Goal: Task Accomplishment & Management: Manage account settings

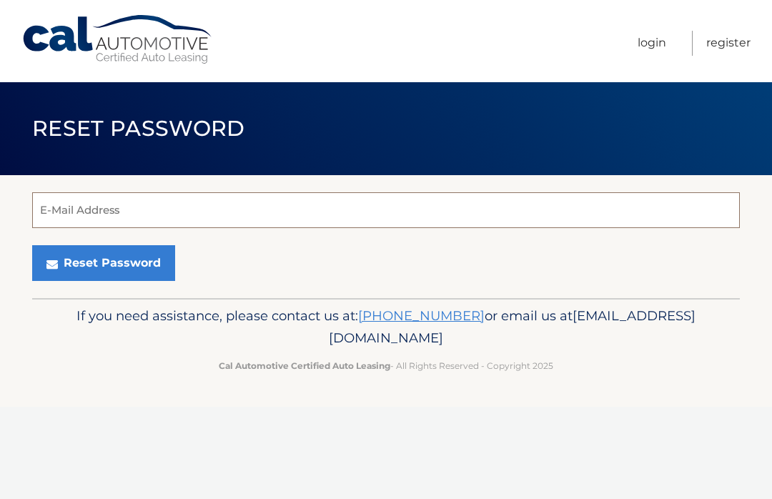
click at [144, 207] on input "E-Mail Address" at bounding box center [386, 210] width 708 height 36
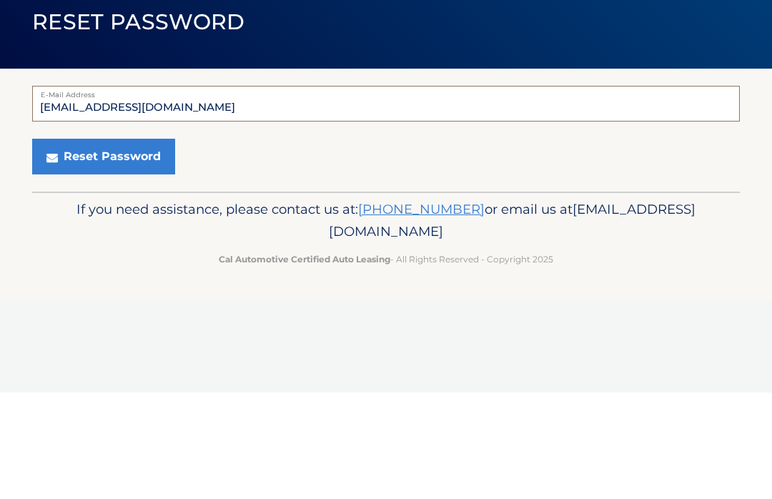
type input "gjbo722@aol.com"
click at [127, 245] on button "Reset Password" at bounding box center [103, 263] width 143 height 36
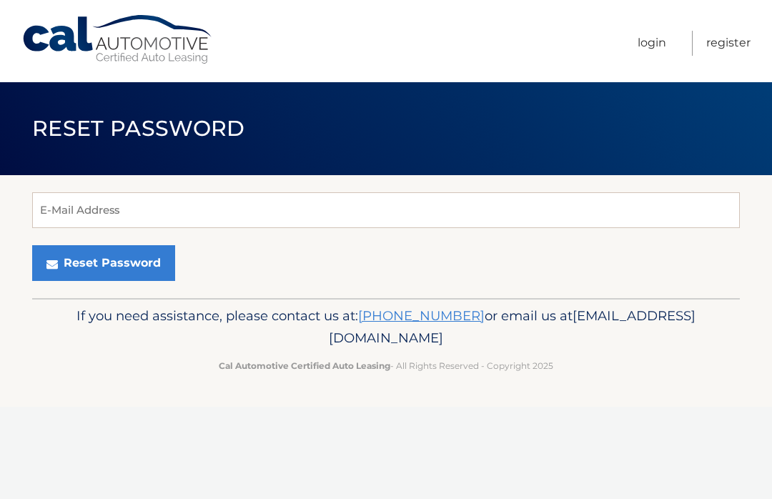
scroll to position [1, 0]
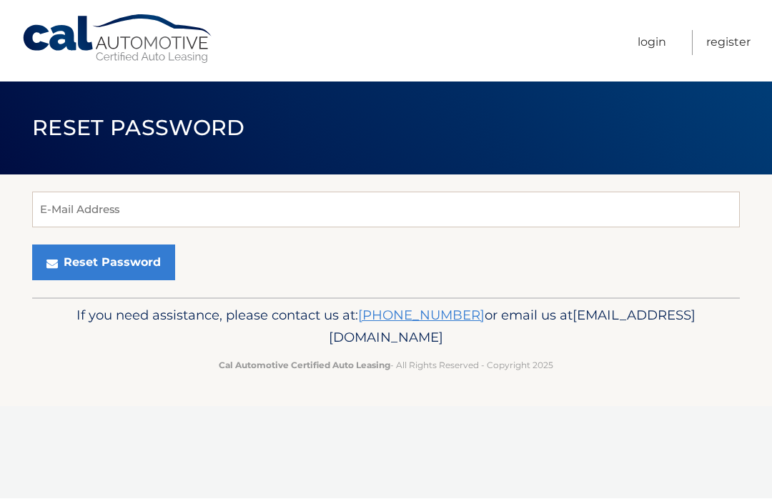
click at [656, 39] on link "Login" at bounding box center [652, 43] width 29 height 25
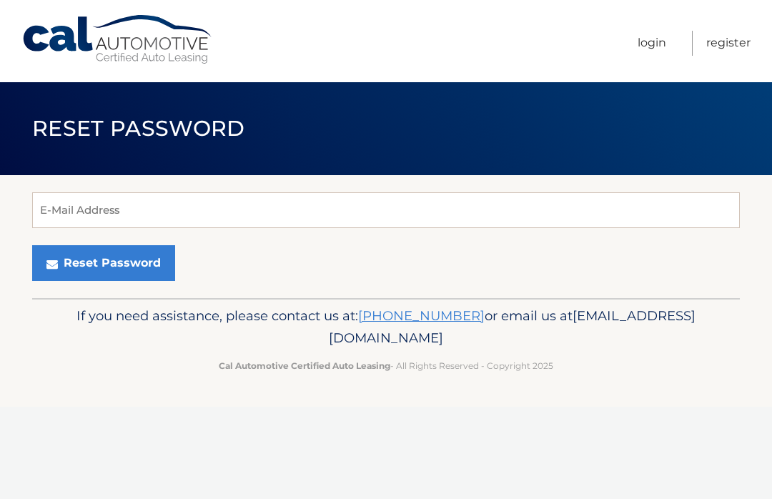
click at [677, 176] on div "E-Mail Address Reset Password" at bounding box center [386, 236] width 708 height 123
click at [117, 213] on input "E-Mail Address" at bounding box center [386, 210] width 708 height 36
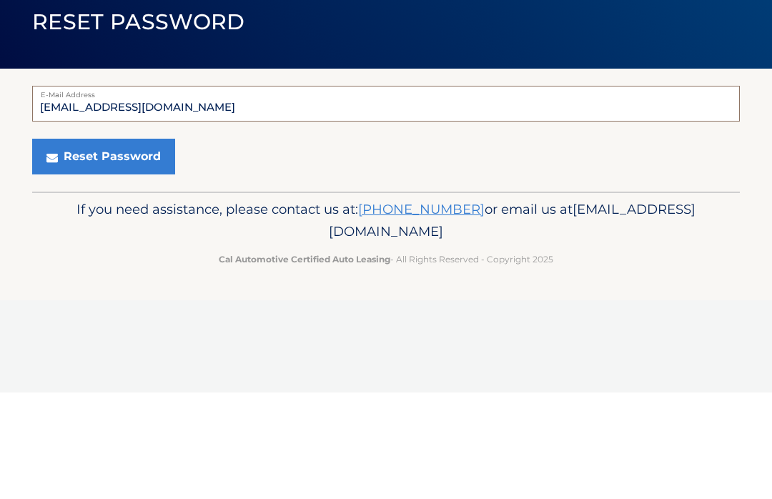
type input "[EMAIL_ADDRESS][DOMAIN_NAME]"
click at [124, 245] on button "Reset Password" at bounding box center [103, 263] width 143 height 36
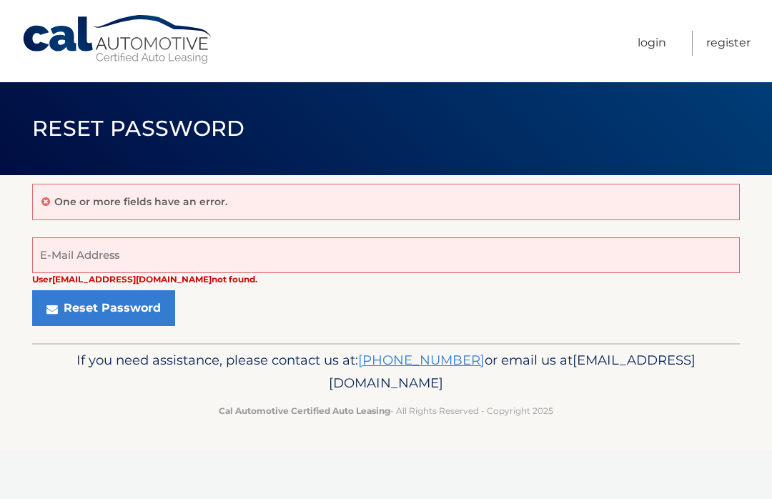
click at [737, 43] on link "Register" at bounding box center [728, 43] width 44 height 25
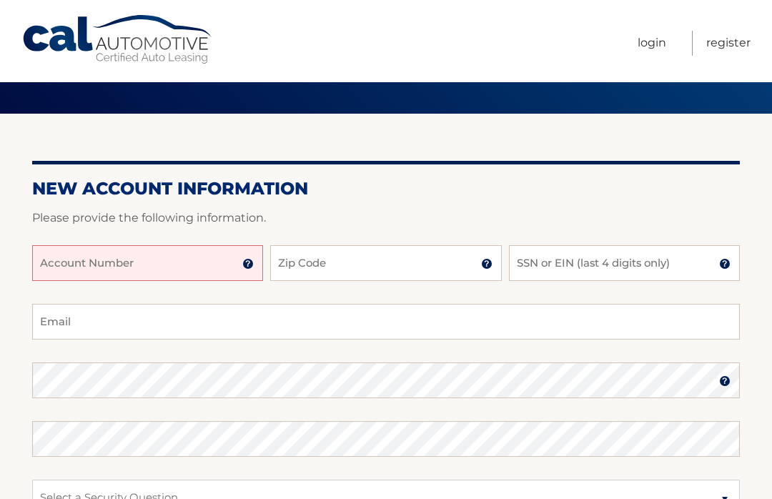
scroll to position [62, 0]
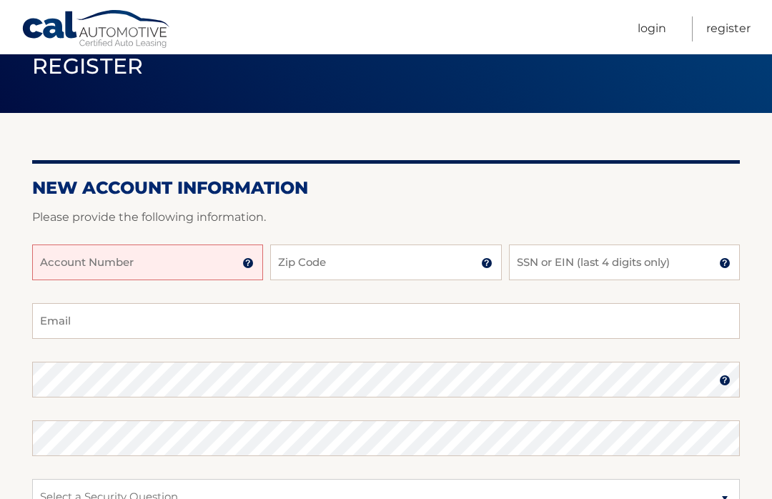
click at [177, 259] on input "Account Number" at bounding box center [147, 263] width 231 height 36
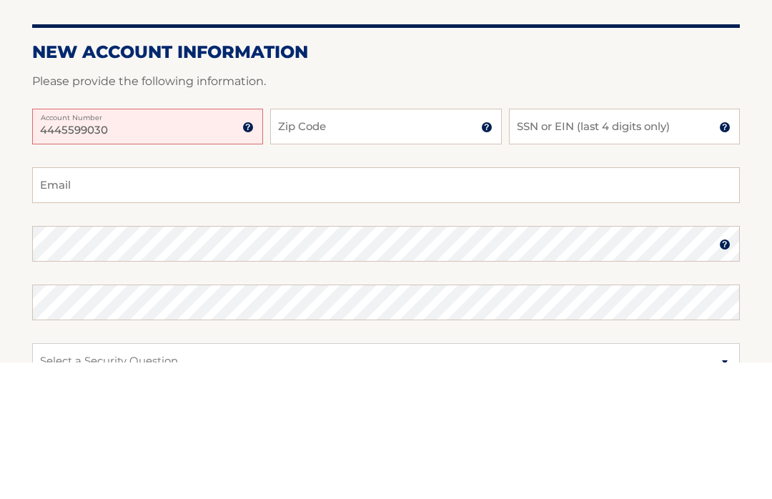
type input "4445599030"
click at [383, 245] on input "Zip Code" at bounding box center [385, 263] width 231 height 36
click at [469, 245] on input "Zip Code" at bounding box center [385, 263] width 231 height 36
type input "07065"
click at [611, 245] on input "SSN or EIN (last 4 digits only)" at bounding box center [624, 263] width 231 height 36
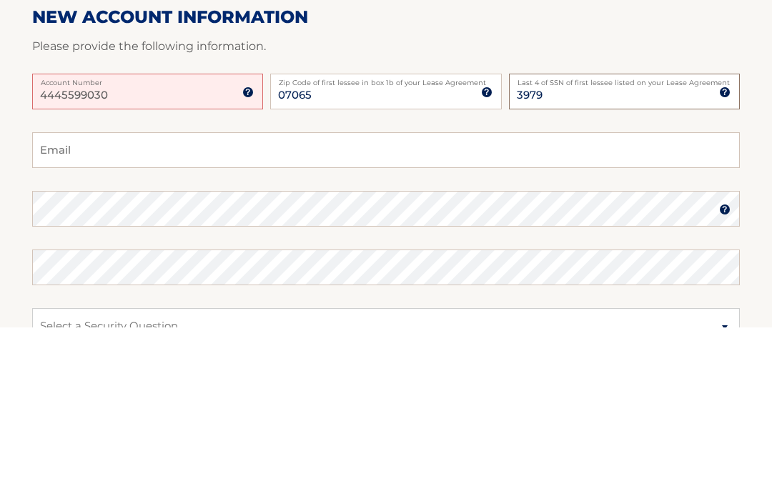
type input "3979"
click at [124, 304] on input "Email" at bounding box center [386, 322] width 708 height 36
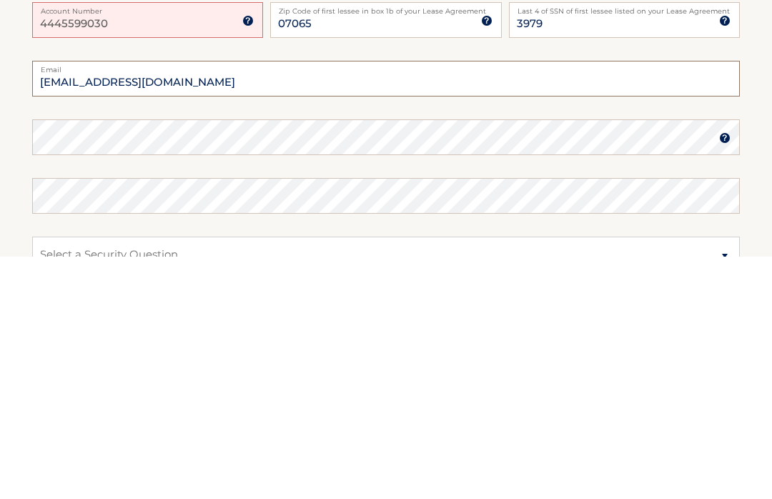
type input "gjbo722@aol.com"
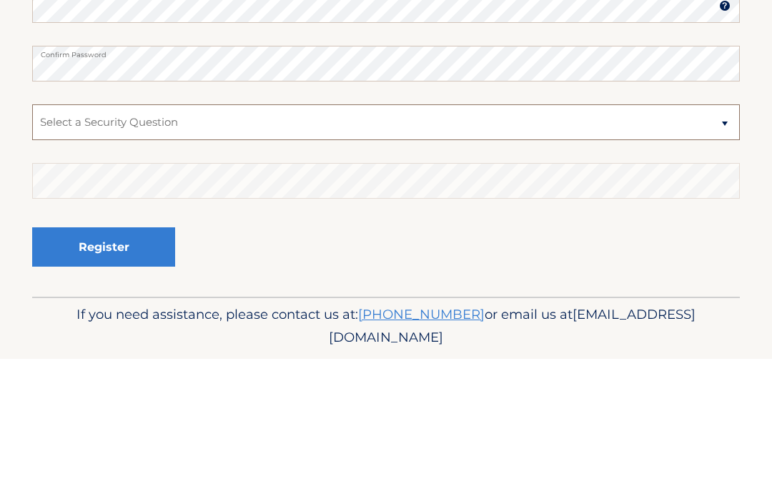
click at [210, 245] on select "Select a Security Question What was the name of your elementary school? What is…" at bounding box center [386, 263] width 708 height 36
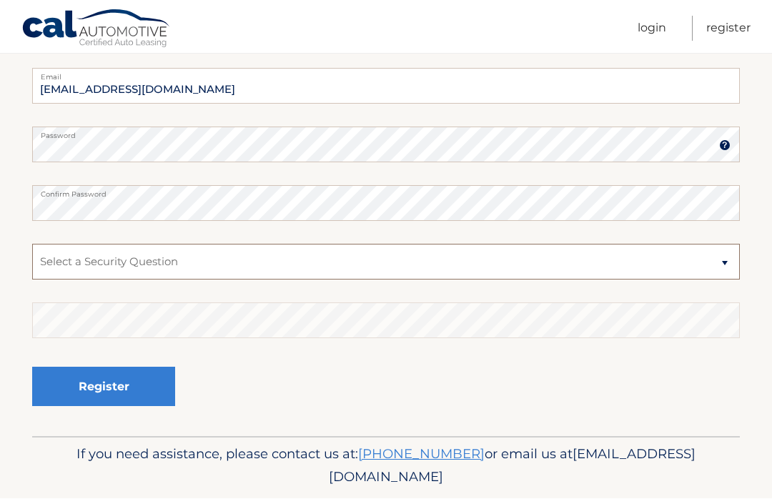
select select "2"
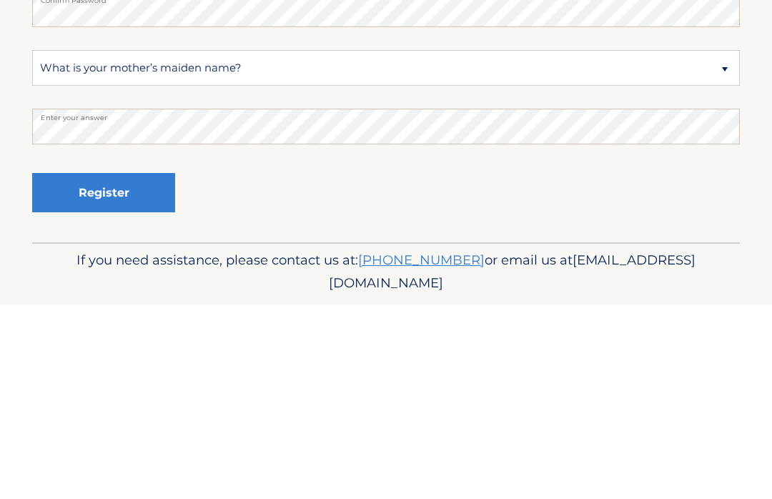
click at [132, 368] on button "Register" at bounding box center [103, 387] width 143 height 39
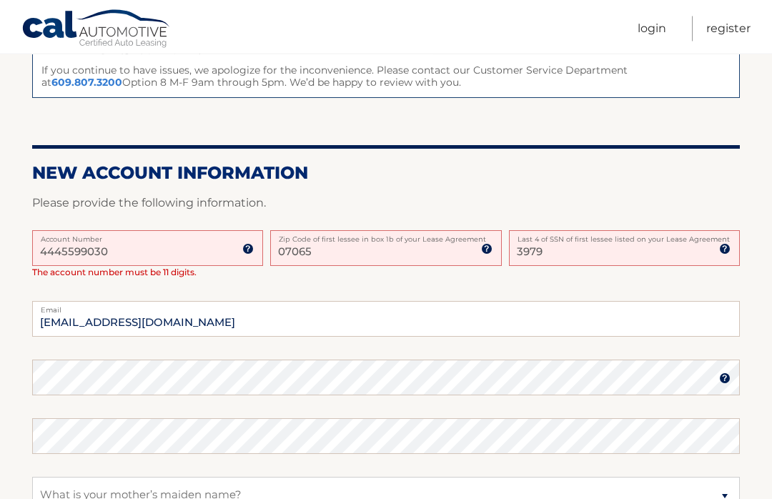
scroll to position [251, 0]
click at [124, 247] on input "4445599030" at bounding box center [147, 248] width 231 height 36
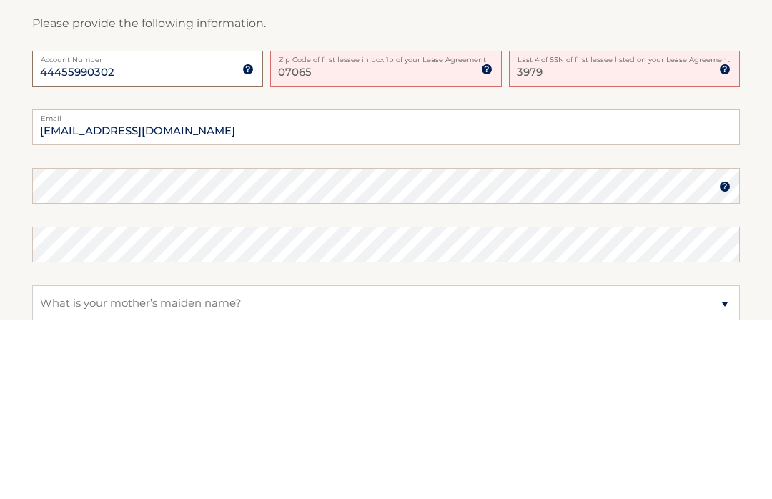
type input "44455990302"
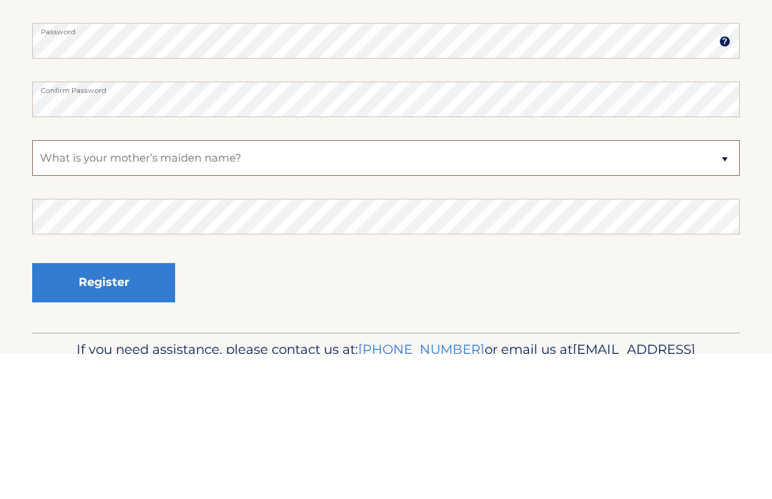
click at [235, 285] on select "Select a Security Question What was the name of your elementary school? What is…" at bounding box center [386, 303] width 708 height 36
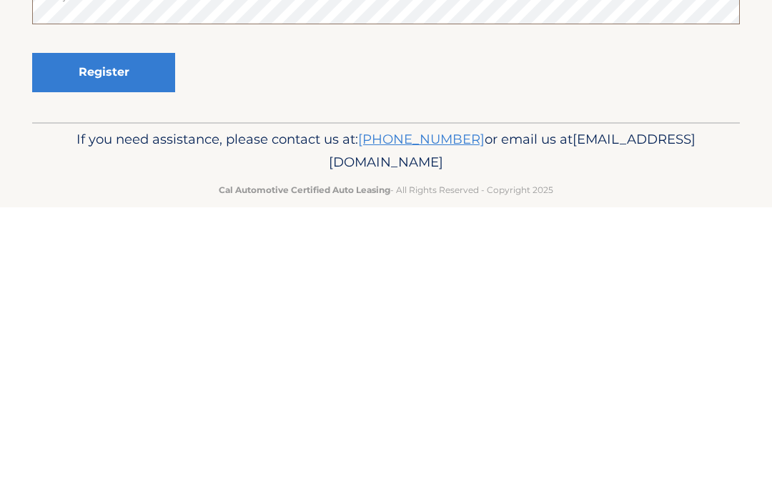
scroll to position [495, 0]
click at [117, 344] on button "Register" at bounding box center [103, 363] width 143 height 39
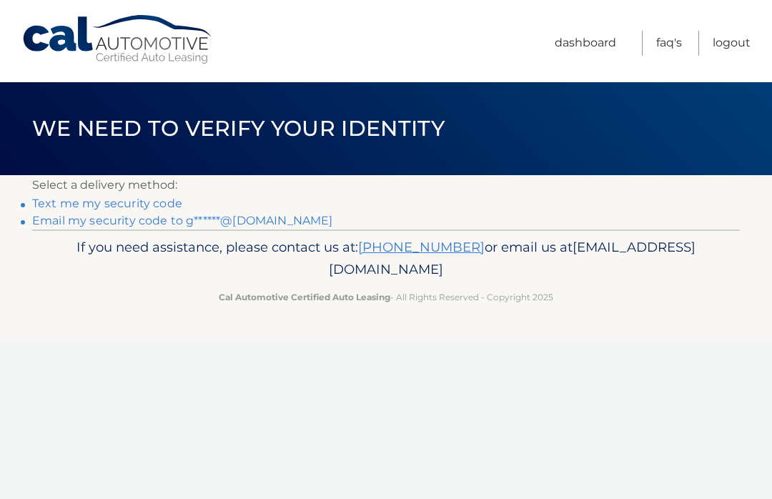
click at [255, 220] on link "Email my security code to g******@[DOMAIN_NAME]" at bounding box center [182, 221] width 301 height 14
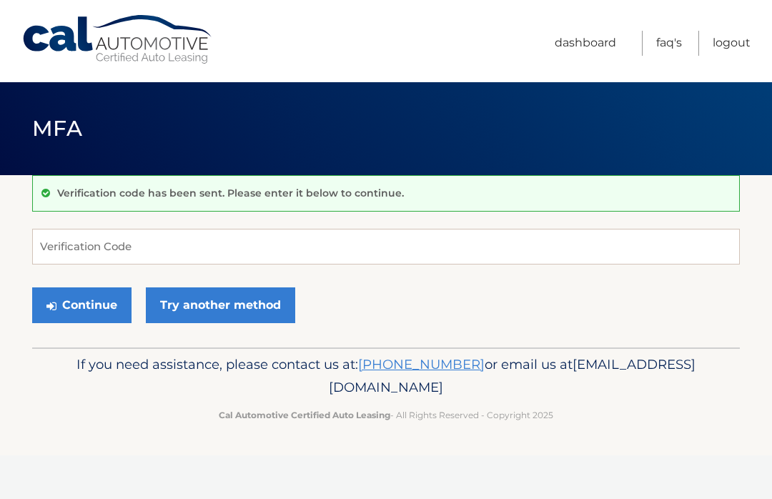
click at [239, 220] on div "Verification code has been sent. Please enter it below to continue. Verificatio…" at bounding box center [386, 261] width 708 height 172
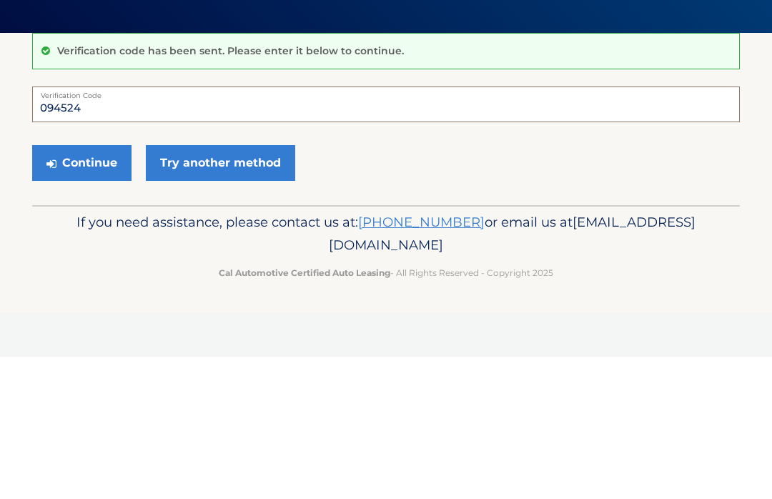
type input "094524"
click at [92, 287] on button "Continue" at bounding box center [81, 305] width 99 height 36
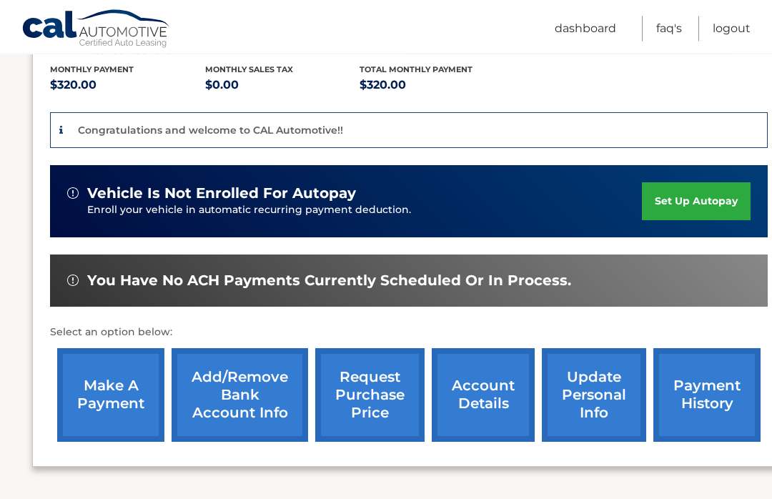
scroll to position [302, 0]
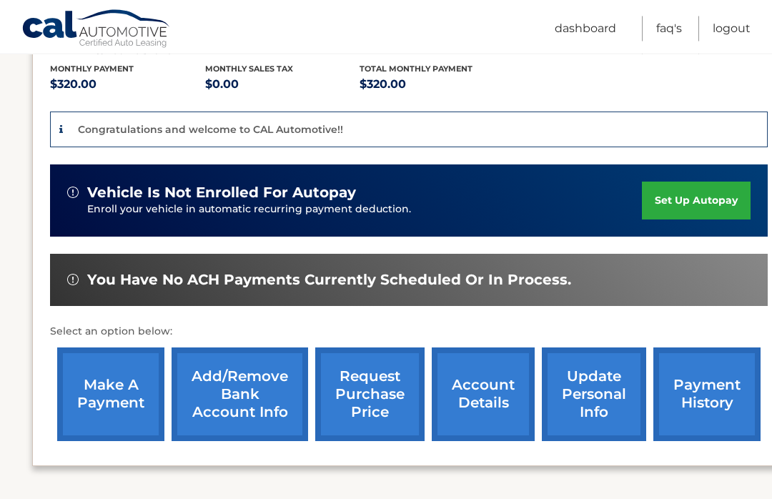
click at [698, 198] on link "set up autopay" at bounding box center [696, 201] width 109 height 38
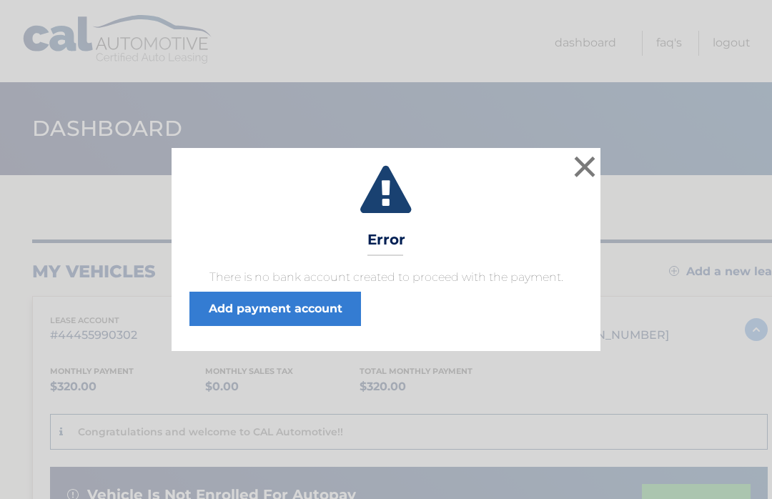
click at [589, 168] on button "×" at bounding box center [585, 166] width 29 height 29
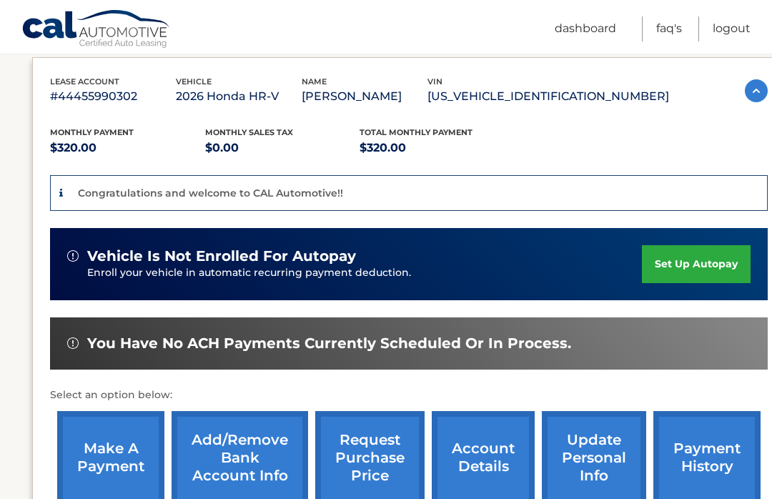
scroll to position [252, 0]
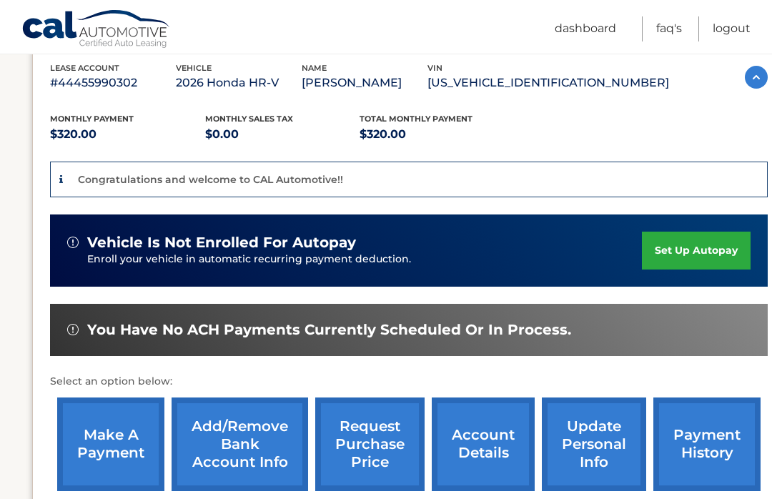
click at [707, 256] on link "set up autopay" at bounding box center [696, 251] width 109 height 38
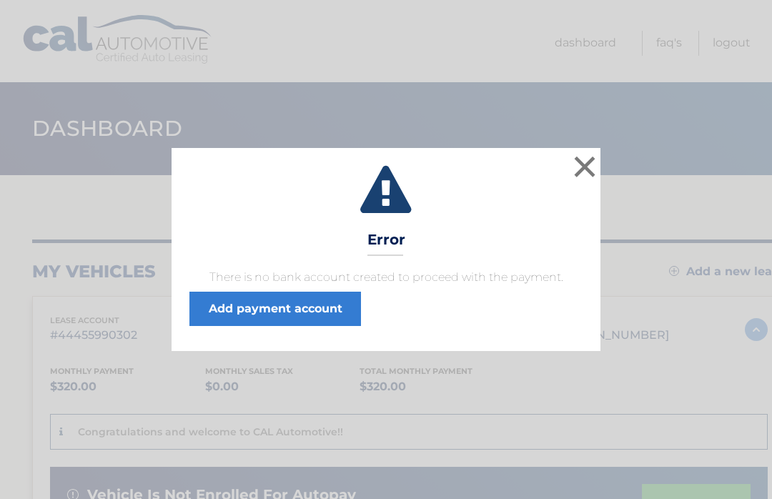
click at [308, 302] on link "Add payment account" at bounding box center [275, 309] width 172 height 34
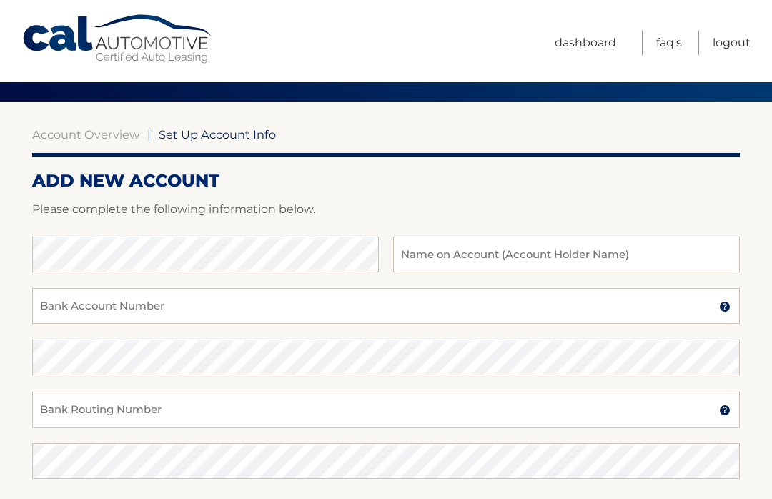
scroll to position [113, 0]
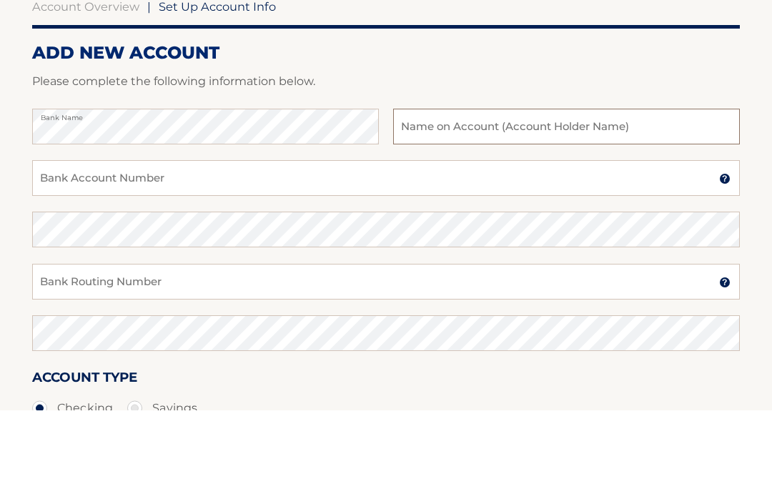
click at [510, 197] on input "text" at bounding box center [566, 215] width 347 height 36
type input "Gregory J Bobenchik"
click at [174, 249] on input "Bank Account Number" at bounding box center [386, 267] width 708 height 36
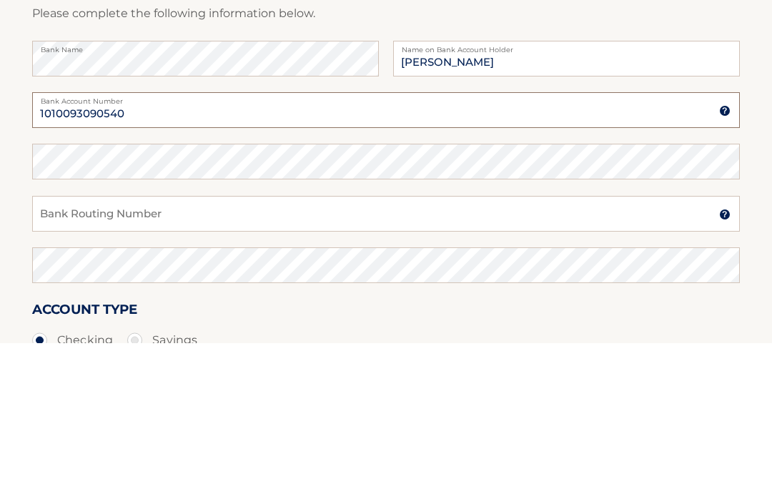
type input "1010093090540"
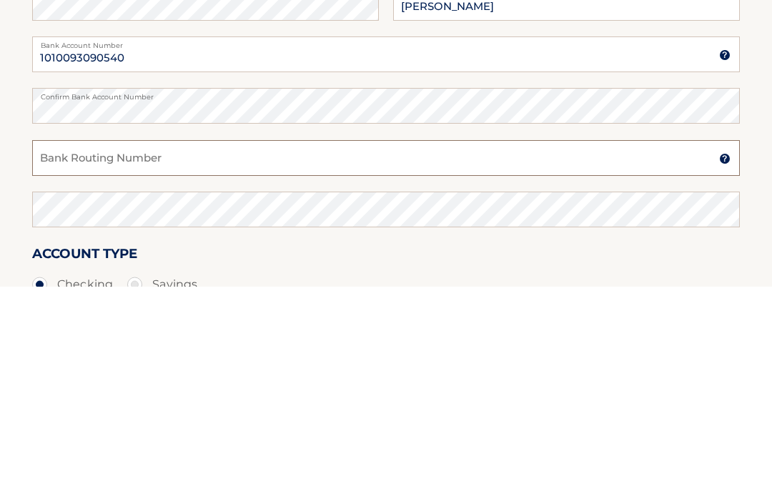
click at [224, 353] on input "Bank Routing Number" at bounding box center [386, 371] width 708 height 36
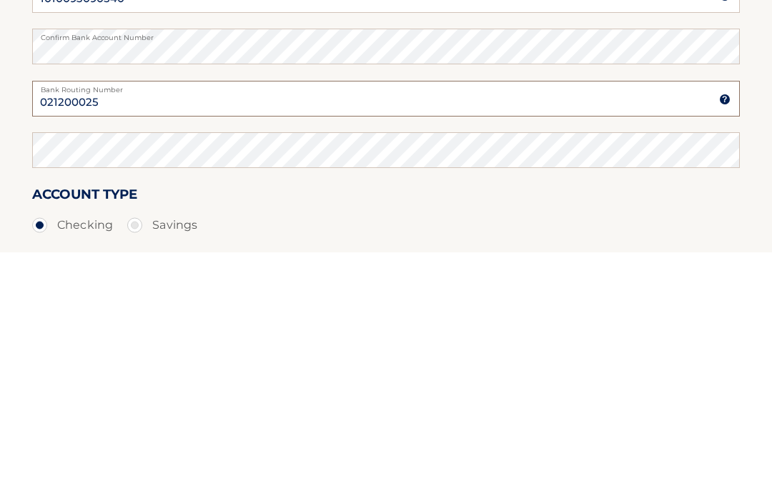
scroll to position [147, 0]
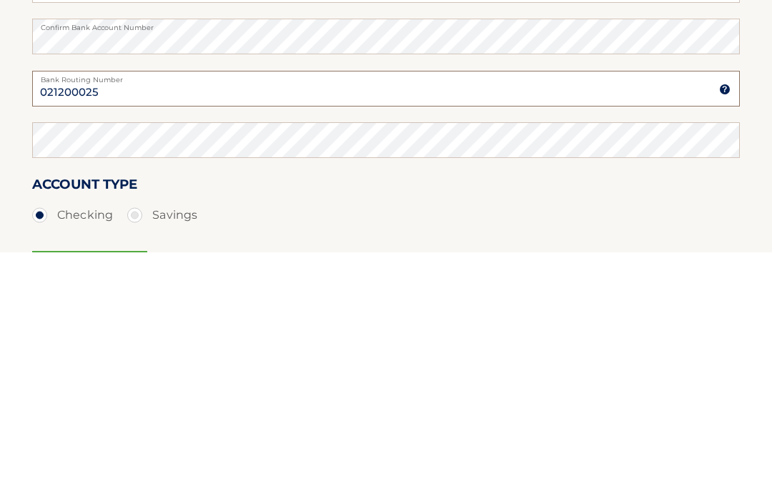
type input "021200025"
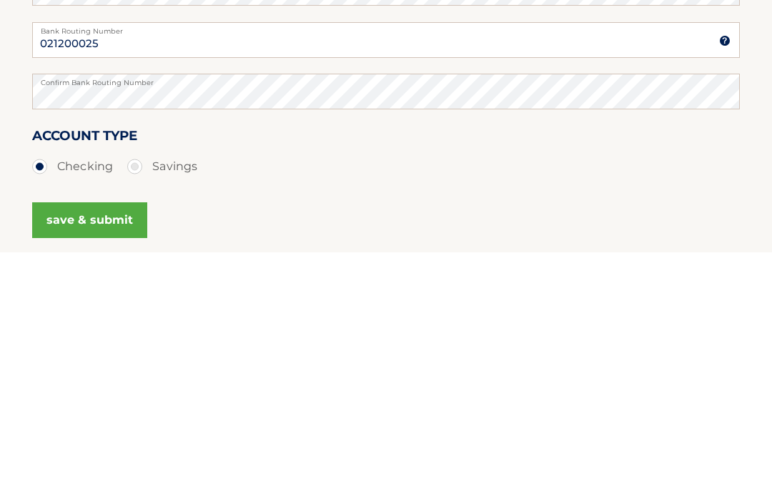
click at [54, 400] on label "Checking" at bounding box center [72, 414] width 81 height 29
click at [52, 400] on input "Checking" at bounding box center [45, 411] width 14 height 23
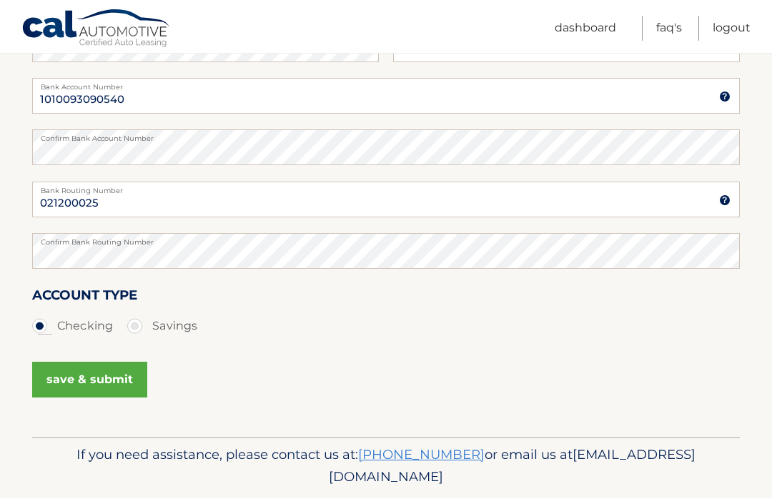
scroll to position [283, 0]
click at [114, 377] on button "save & submit" at bounding box center [89, 381] width 115 height 36
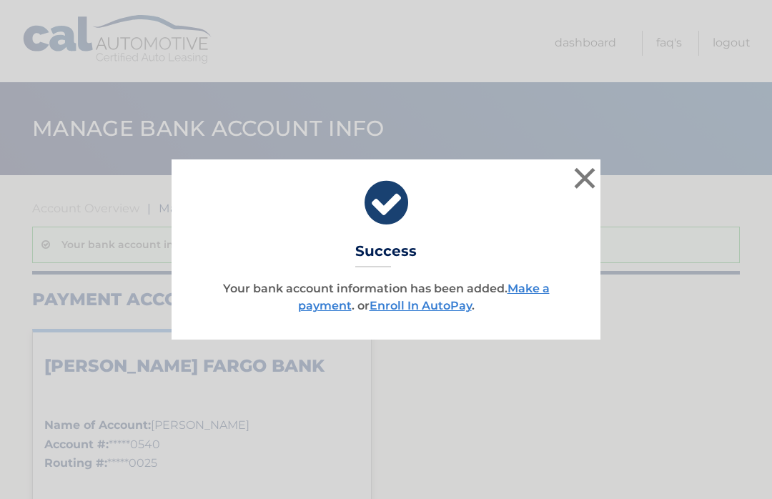
click at [589, 177] on button "×" at bounding box center [585, 178] width 29 height 29
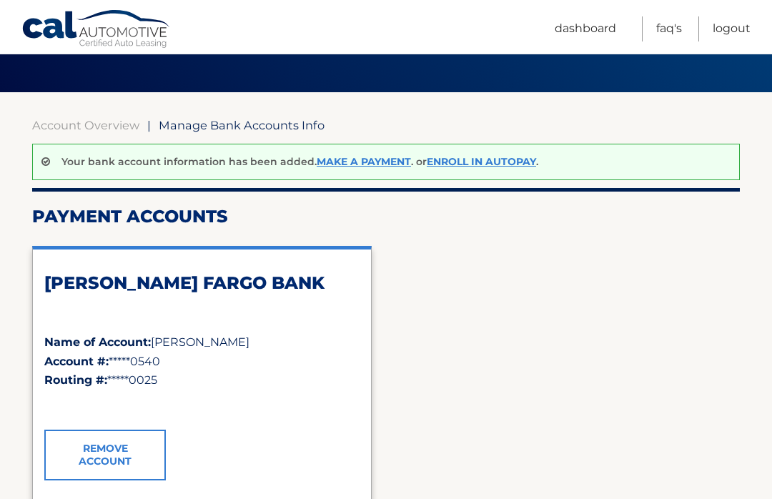
scroll to position [82, 0]
click at [511, 164] on link "Enroll In AutoPay" at bounding box center [481, 162] width 109 height 13
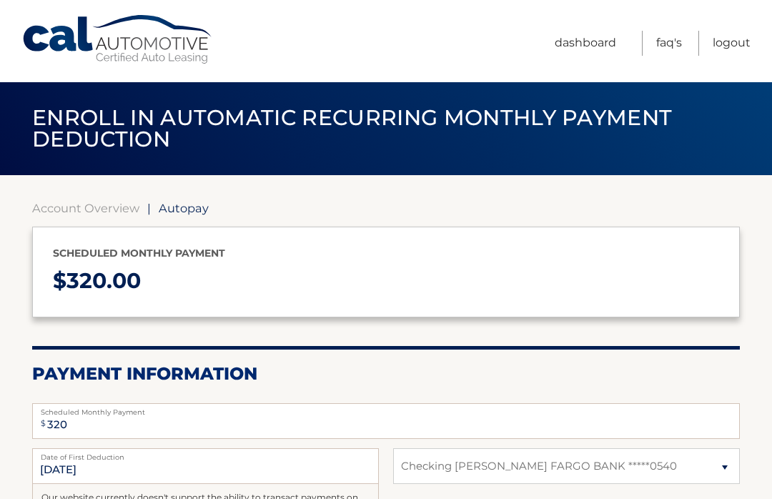
select select "MjVhNDk1ODMtZWU1NC00NmU2LWE5MmEtNGNkZDYwMGIzNTcw"
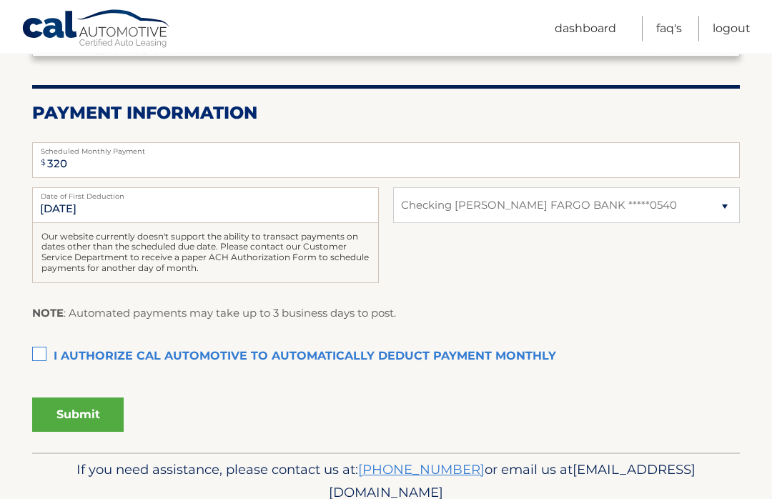
scroll to position [273, 0]
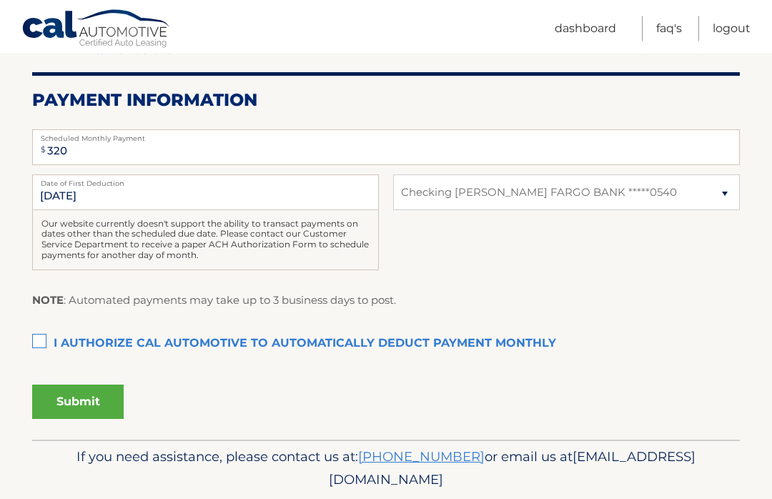
click at [49, 331] on label "I authorize cal automotive to automatically deduct payment monthly This checkbo…" at bounding box center [386, 344] width 708 height 29
click at [0, 0] on input "I authorize cal automotive to automatically deduct payment monthly This checkbo…" at bounding box center [0, 0] width 0 height 0
click at [99, 391] on button "Submit" at bounding box center [78, 402] width 92 height 34
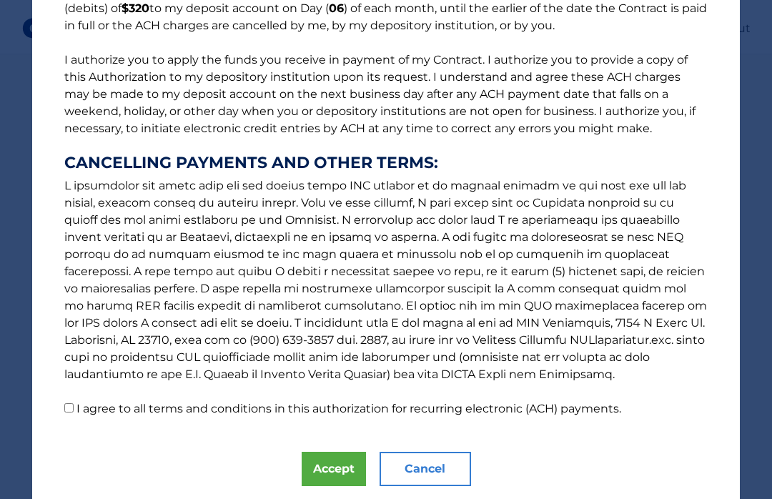
scroll to position [149, 0]
click at [340, 468] on button "Accept" at bounding box center [334, 470] width 64 height 34
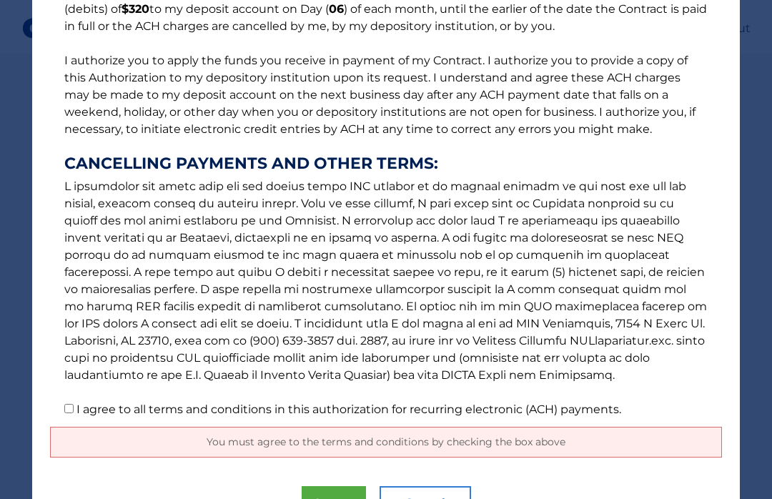
click at [77, 395] on p "The words "I" "me" and "my" mean any identified Customer who signs this Authori…" at bounding box center [386, 150] width 672 height 538
click at [81, 406] on label "I agree to all terms and conditions in this authorization for recurring electro…" at bounding box center [349, 410] width 545 height 14
click at [74, 406] on input "I agree to all terms and conditions in this authorization for recurring electro…" at bounding box center [68, 408] width 9 height 9
checkbox input "true"
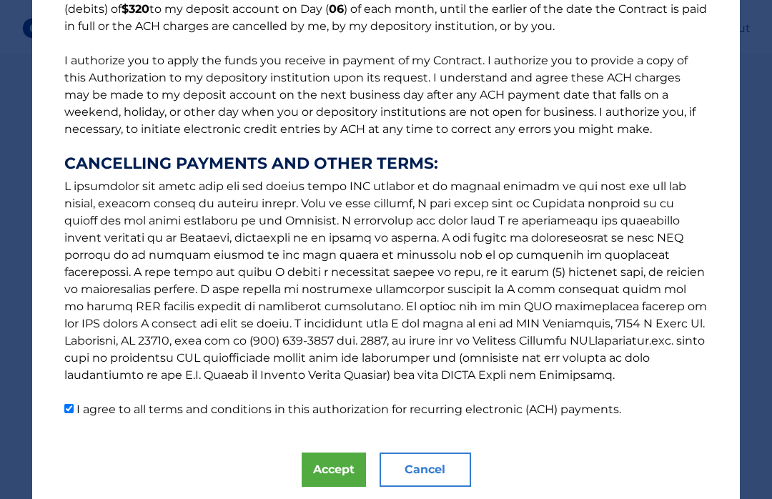
click at [351, 468] on button "Accept" at bounding box center [334, 470] width 64 height 34
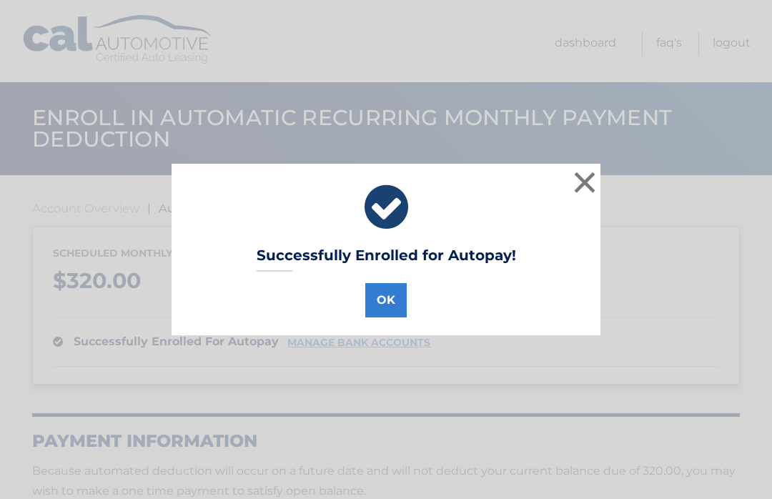
click at [390, 302] on button "OK" at bounding box center [385, 300] width 41 height 34
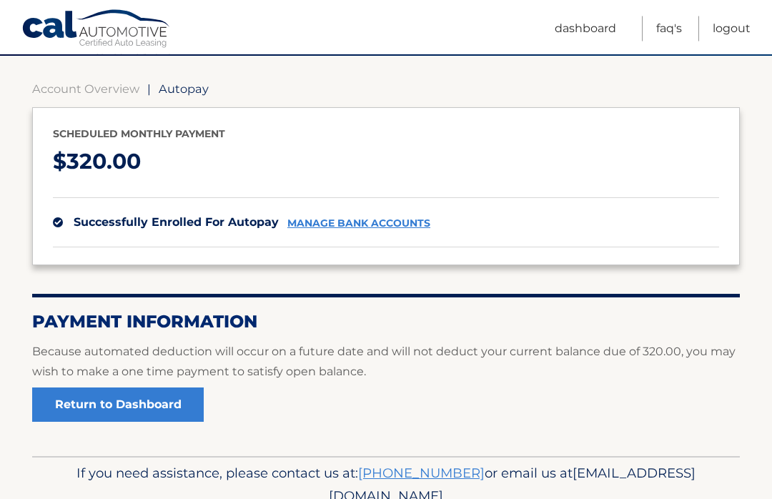
scroll to position [124, 0]
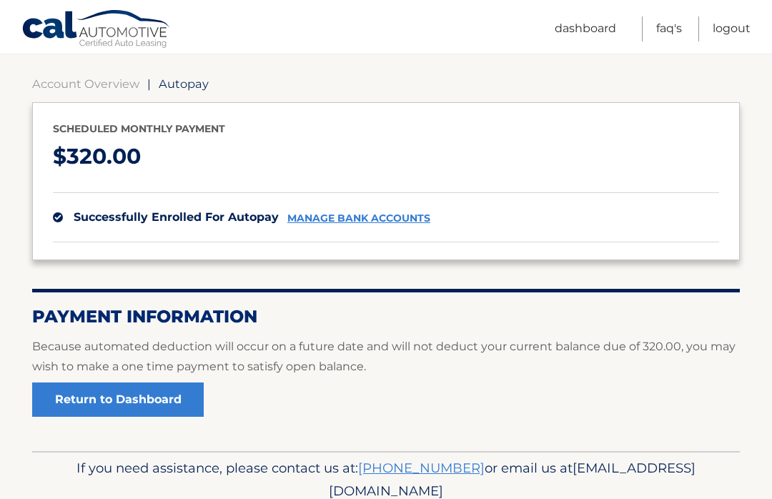
click at [156, 404] on link "Return to Dashboard" at bounding box center [118, 400] width 172 height 34
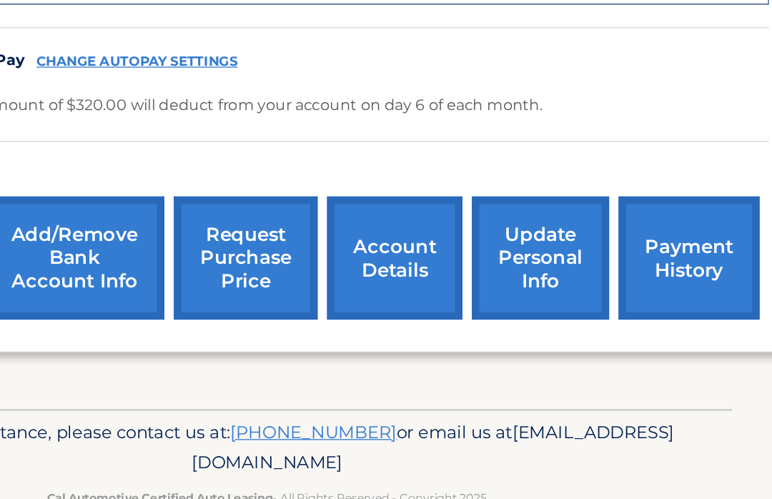
scroll to position [363, 11]
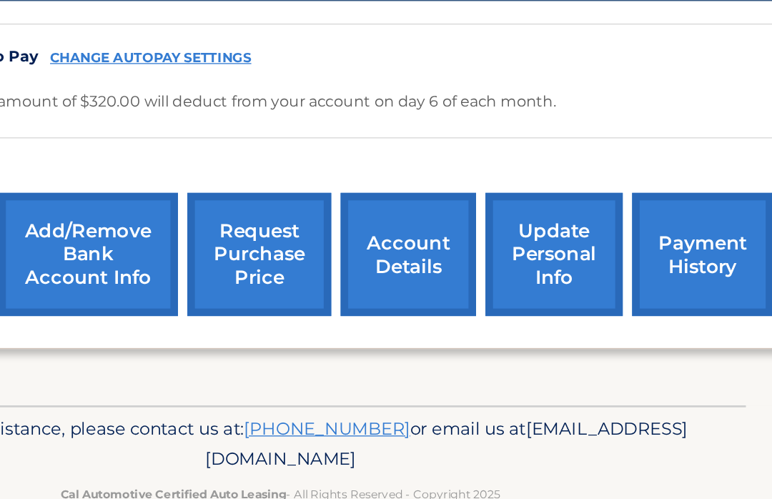
click at [531, 232] on link "update personal info" at bounding box center [583, 279] width 104 height 94
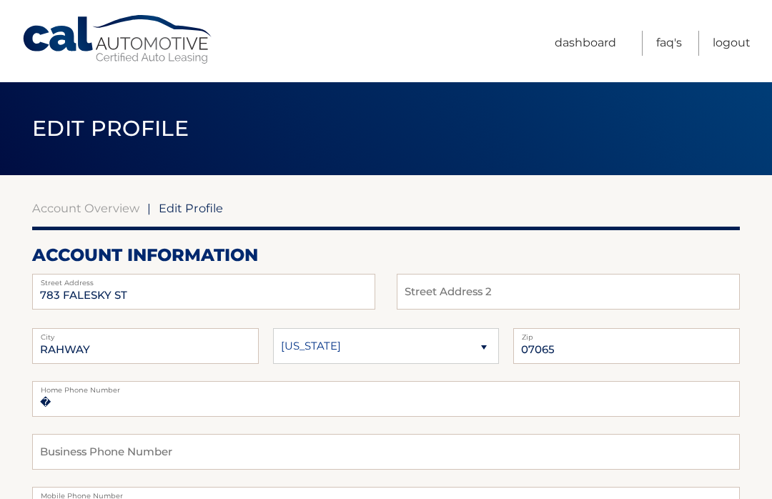
click at [737, 46] on link "Logout" at bounding box center [732, 43] width 38 height 25
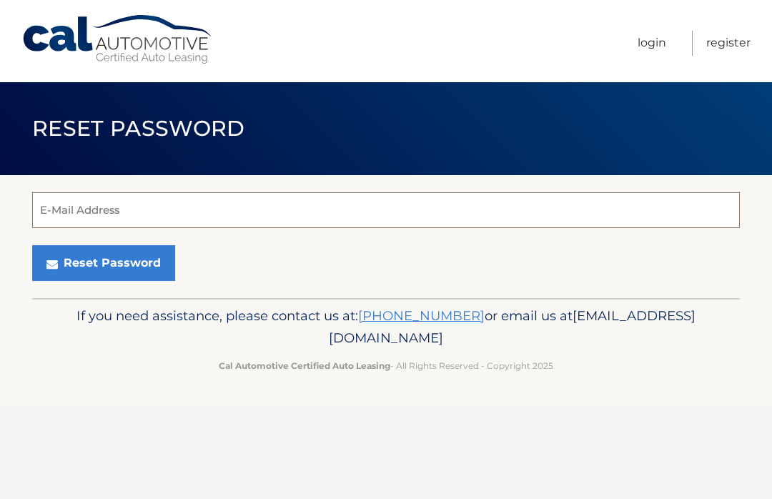
click at [112, 217] on input "E-Mail Address" at bounding box center [386, 210] width 708 height 36
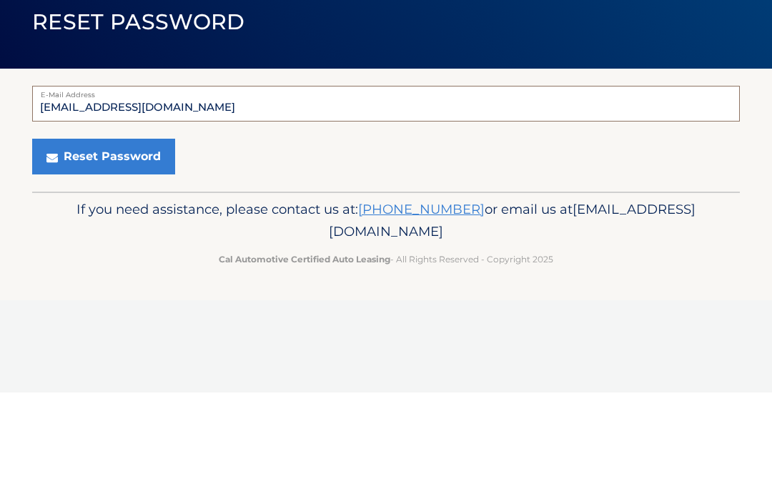
type input "[EMAIL_ADDRESS][DOMAIN_NAME]"
click at [141, 245] on button "Reset Password" at bounding box center [103, 263] width 143 height 36
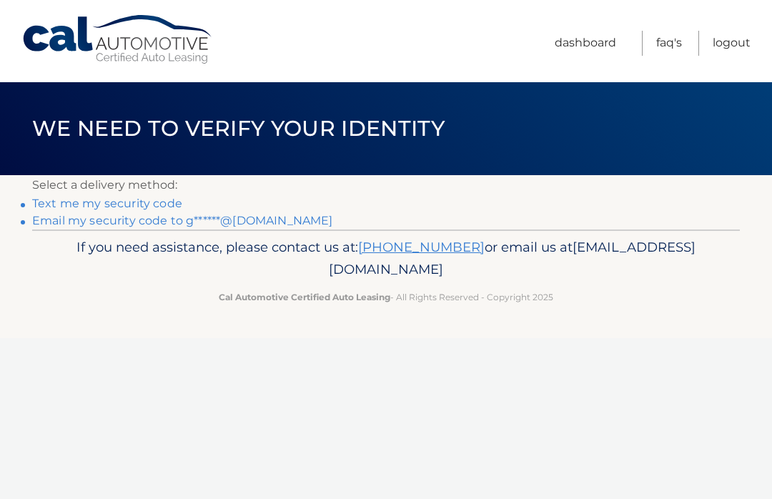
click at [229, 220] on link "Email my security code to g******@[DOMAIN_NAME]" at bounding box center [182, 221] width 301 height 14
click at [260, 223] on link "Email my security code to g******@[DOMAIN_NAME]" at bounding box center [182, 221] width 301 height 14
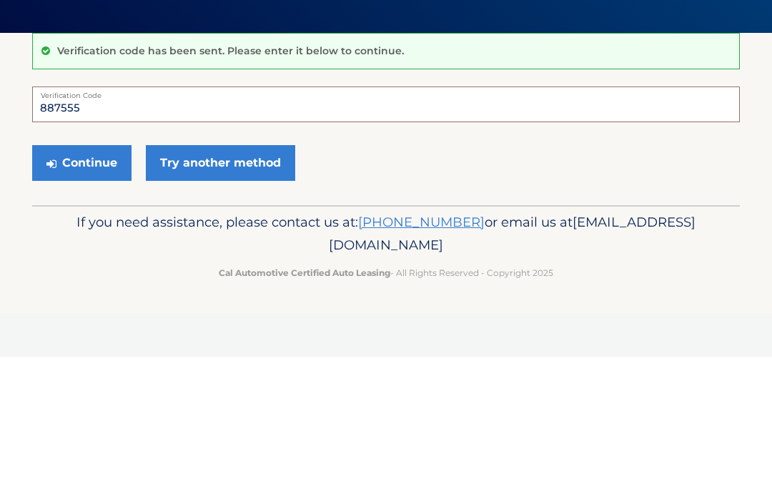
type input "887555"
click at [97, 287] on button "Continue" at bounding box center [81, 305] width 99 height 36
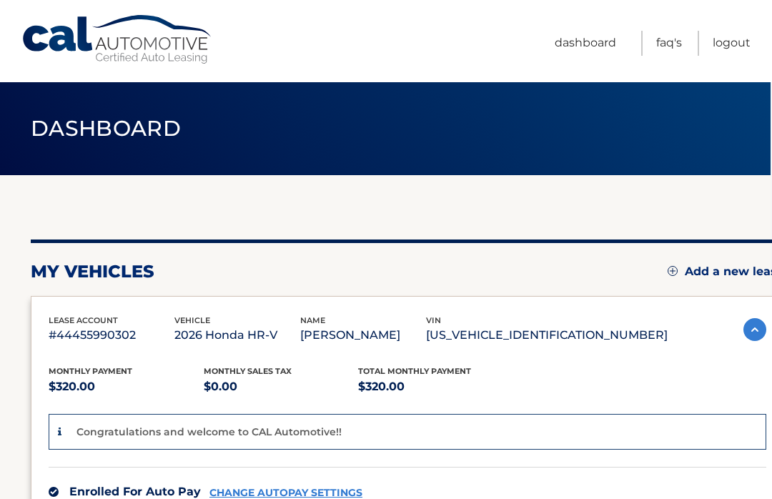
scroll to position [0, 1]
click at [587, 35] on link "Dashboard" at bounding box center [585, 43] width 61 height 25
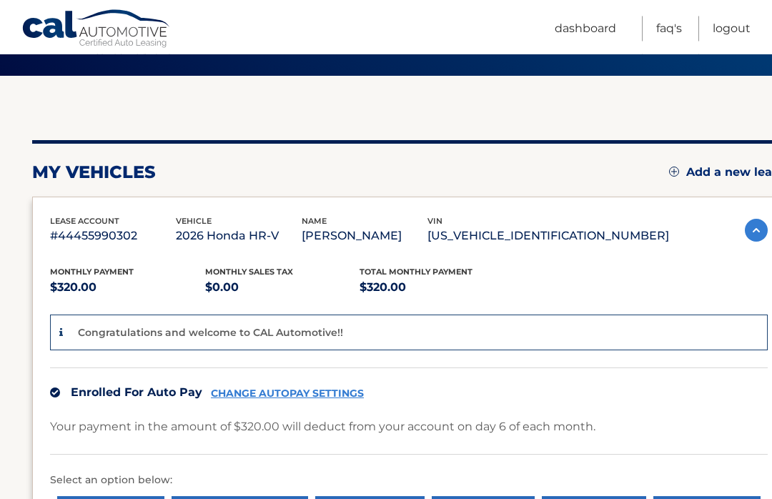
scroll to position [99, 0]
click at [724, 165] on link "Add a new lease" at bounding box center [727, 172] width 117 height 14
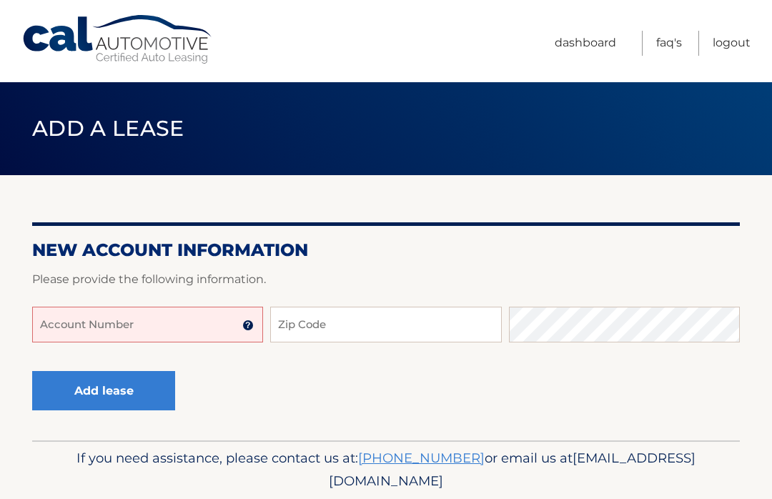
click at [743, 34] on link "Logout" at bounding box center [732, 43] width 38 height 25
click at [738, 42] on link "Logout" at bounding box center [732, 43] width 38 height 25
